Goal: Transaction & Acquisition: Purchase product/service

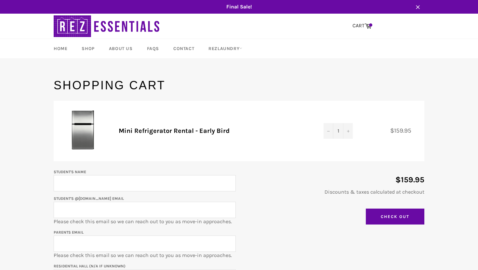
click at [164, 185] on input "Student's Name" at bounding box center [145, 183] width 182 height 16
type input "[PERSON_NAME]"
click at [114, 217] on input "Student's @[DOMAIN_NAME] email" at bounding box center [145, 210] width 182 height 16
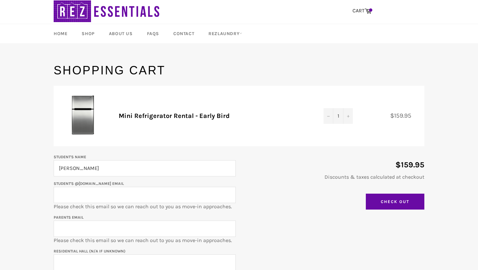
scroll to position [16, 0]
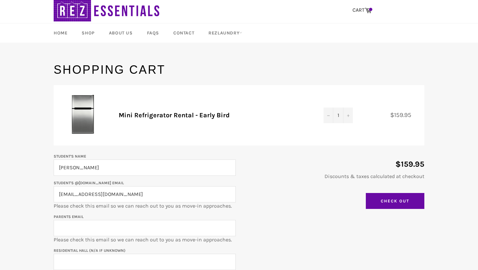
type input "[EMAIL_ADDRESS][DOMAIN_NAME]"
click at [126, 214] on p "Parents email Please check this email so we can reach out to you as move-in app…" at bounding box center [145, 228] width 182 height 31
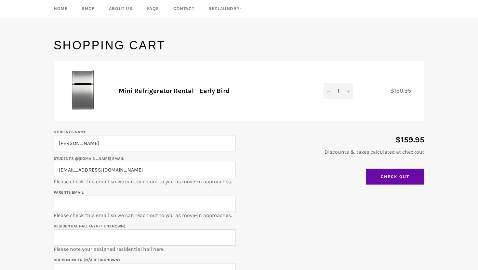
scroll to position [50, 0]
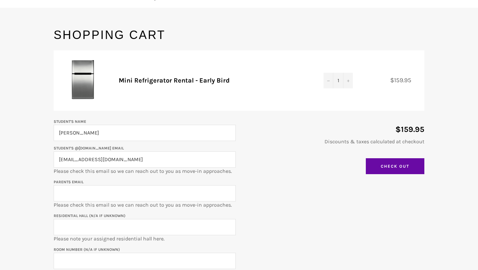
click at [121, 192] on input "Parents email" at bounding box center [145, 193] width 182 height 16
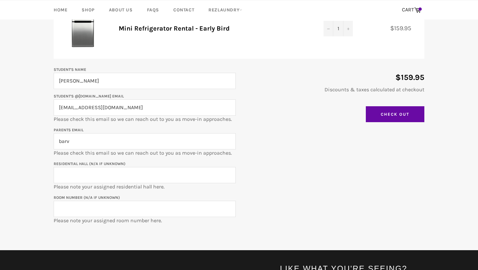
scroll to position [103, 0]
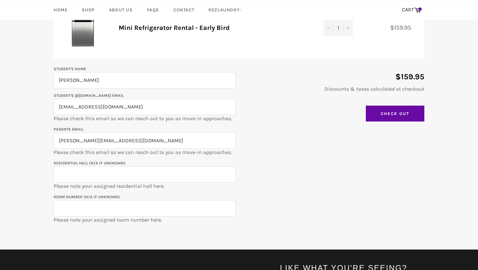
type input "[PERSON_NAME][EMAIL_ADDRESS][DOMAIN_NAME]"
click at [285, 202] on div "Student's Name [PERSON_NAME] Student's @[DOMAIN_NAME] email [EMAIL_ADDRESS][DOM…" at bounding box center [235, 144] width 377 height 159
click at [150, 178] on input "Residential Hall (N/A if unknown)" at bounding box center [145, 175] width 182 height 16
type input "[PERSON_NAME]"
click at [268, 143] on div "Student's Name [PERSON_NAME] Student's @[DOMAIN_NAME] email [EMAIL_ADDRESS][DOM…" at bounding box center [235, 144] width 377 height 159
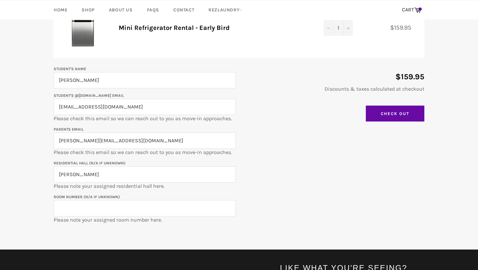
click at [102, 208] on input "Room Number (N/A if unknown)" at bounding box center [145, 208] width 182 height 16
paste input "ALL-2032a"
click at [308, 186] on div "Student's Name [PERSON_NAME] Student's @[DOMAIN_NAME] email [EMAIL_ADDRESS][DOM…" at bounding box center [235, 144] width 377 height 159
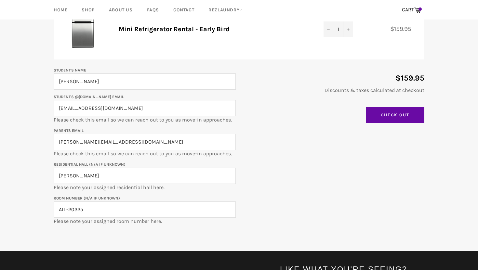
drag, startPoint x: 69, startPoint y: 211, endPoint x: 44, endPoint y: 211, distance: 25.4
click at [44, 211] on main "Shopping Cart Product Quantity Total Mini Refrigerator Rental - Early Bird Quan…" at bounding box center [239, 114] width 478 height 276
type input "2032a"
click at [398, 112] on input "Check Out" at bounding box center [395, 115] width 59 height 16
